Goal: Check status: Check status

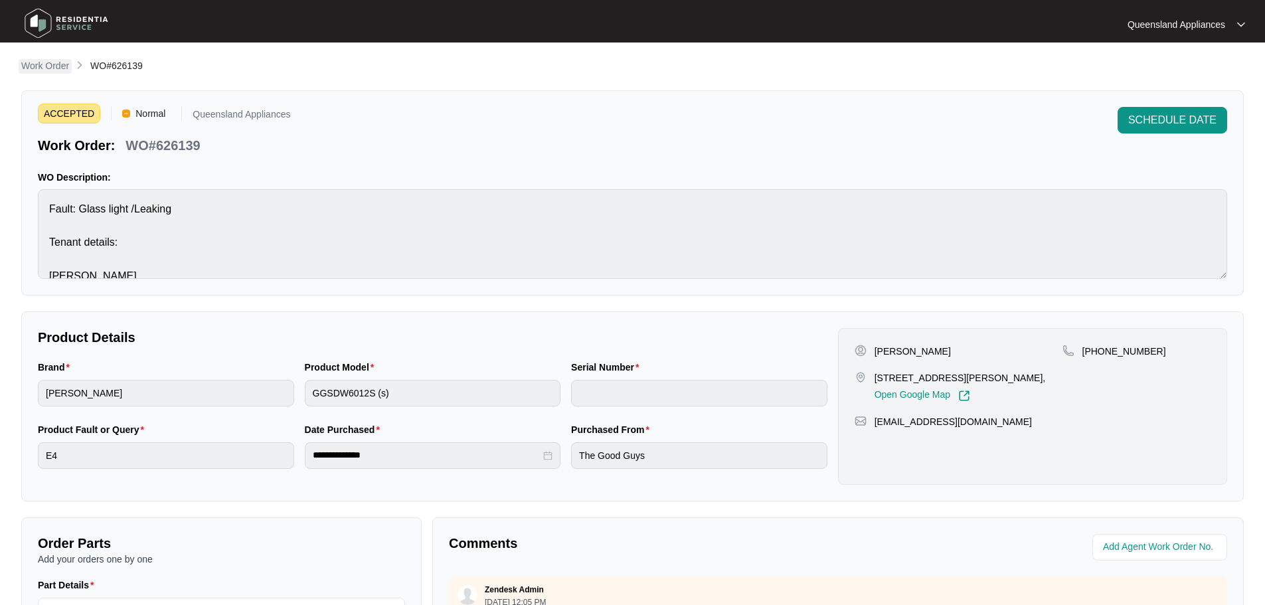
click at [46, 66] on p "Work Order" at bounding box center [45, 65] width 48 height 13
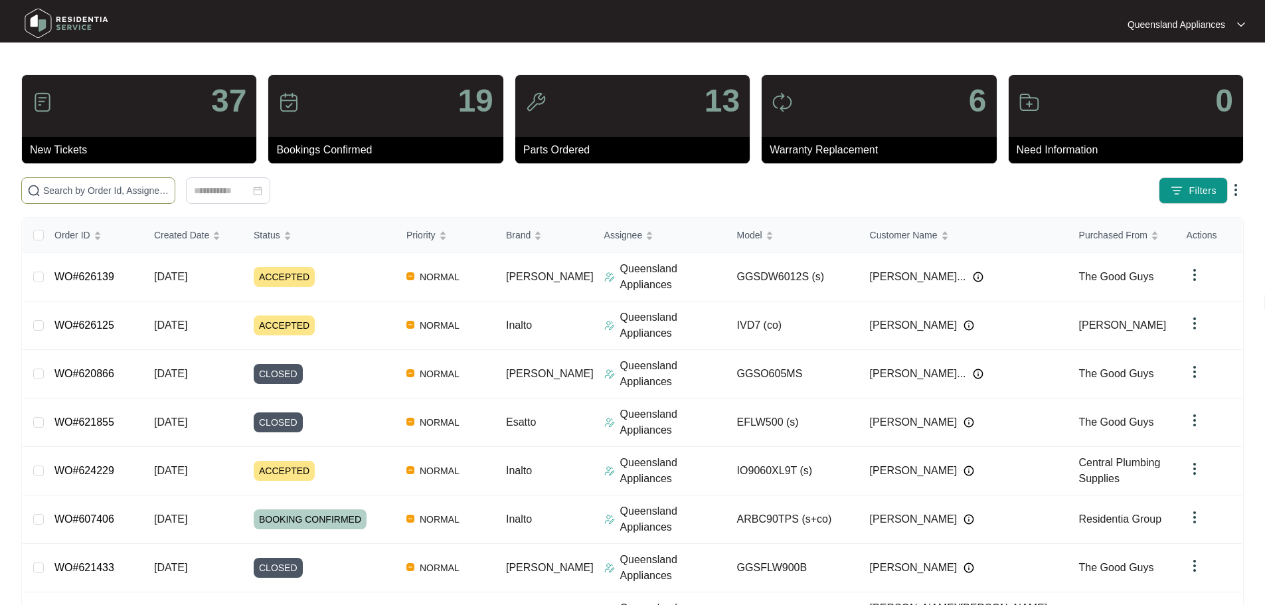
click at [109, 196] on input "text" at bounding box center [106, 190] width 126 height 15
paste input "625391"
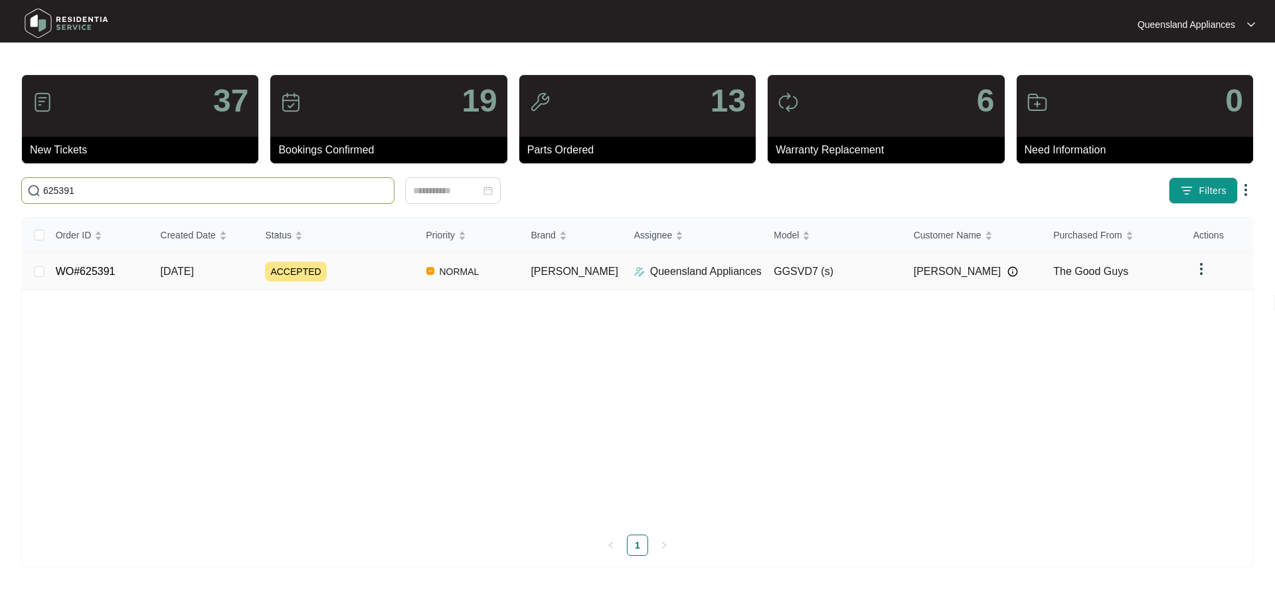
type input "625391"
click at [240, 276] on td "[DATE]" at bounding box center [202, 271] width 105 height 37
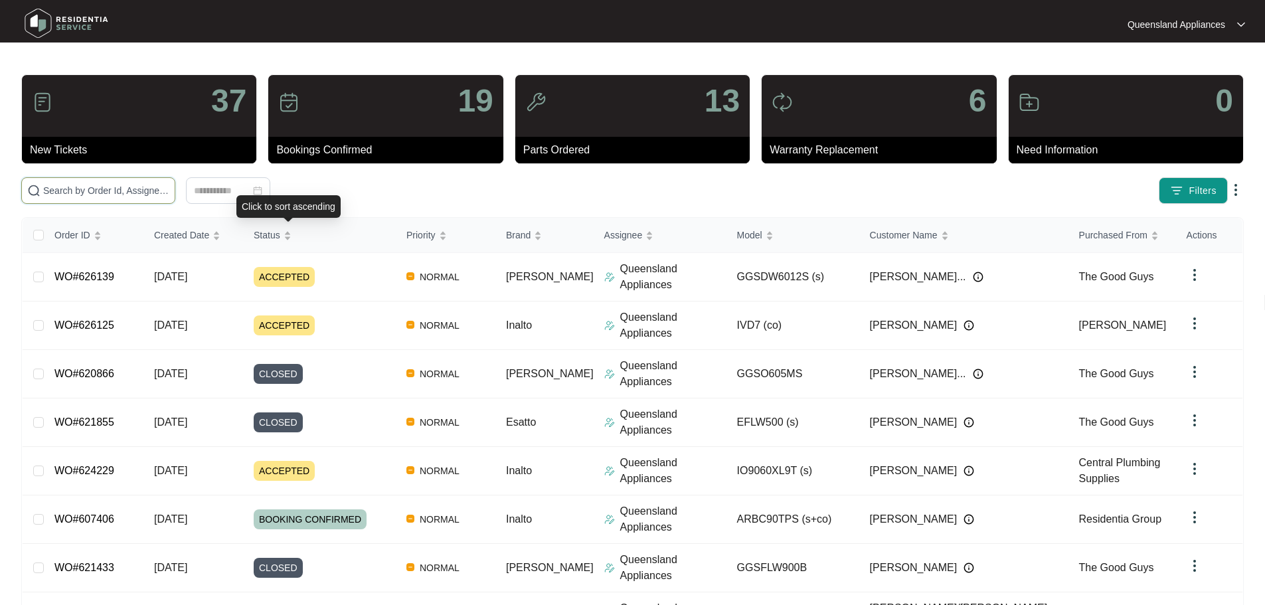
drag, startPoint x: 268, startPoint y: 187, endPoint x: 275, endPoint y: 188, distance: 8.0
click at [175, 188] on span at bounding box center [98, 190] width 154 height 27
paste input "625809"
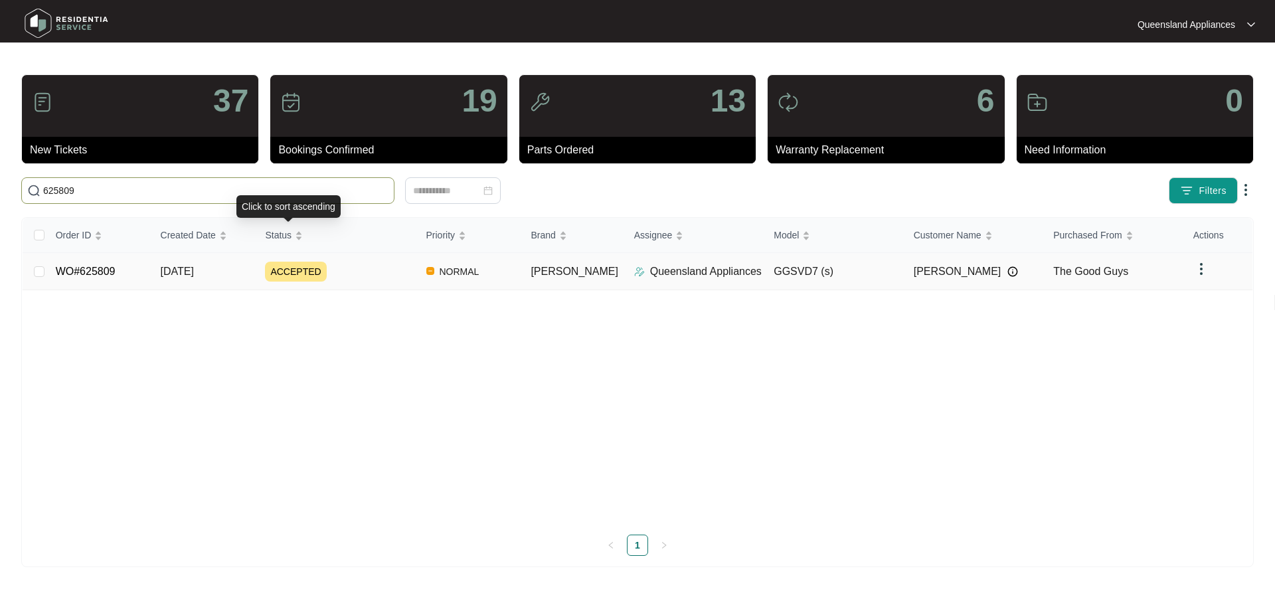
type input "625809"
click at [398, 272] on div "ACCEPTED" at bounding box center [340, 272] width 150 height 20
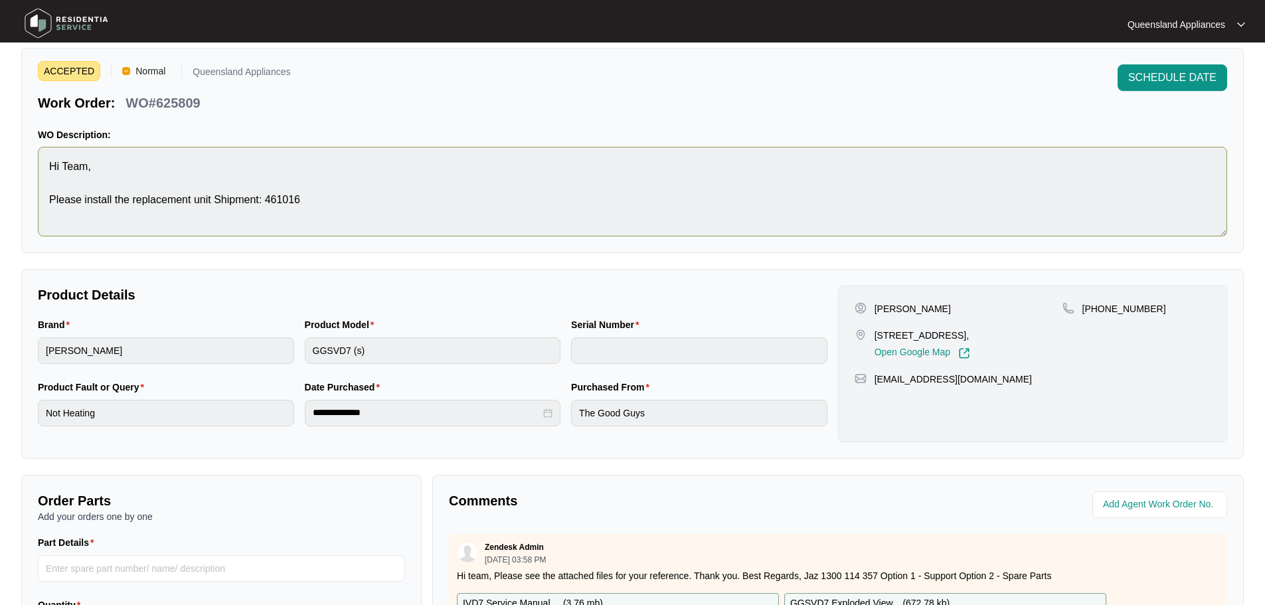
scroll to position [66, 0]
